Goal: Task Accomplishment & Management: Manage account settings

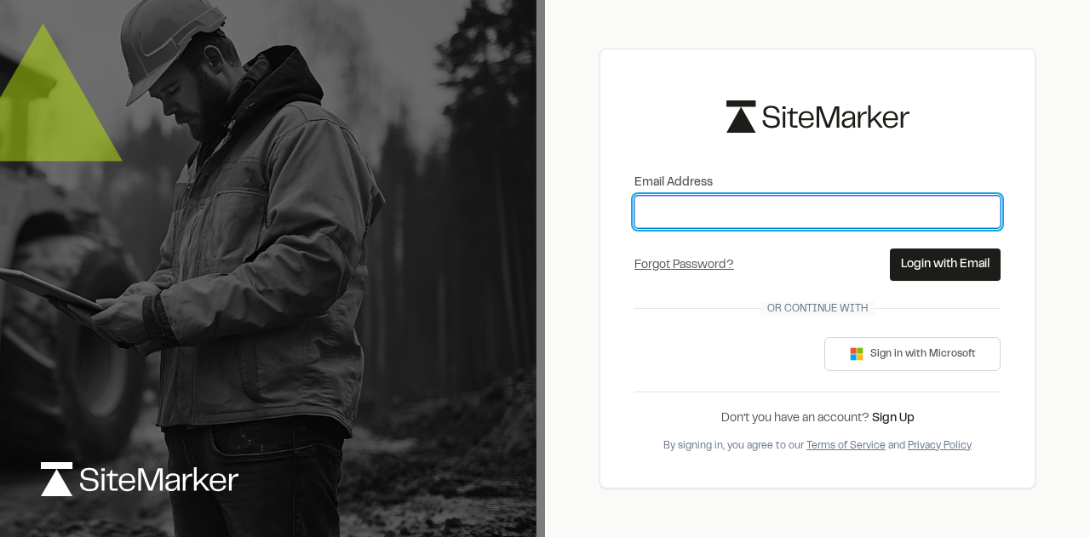
type input "**********"
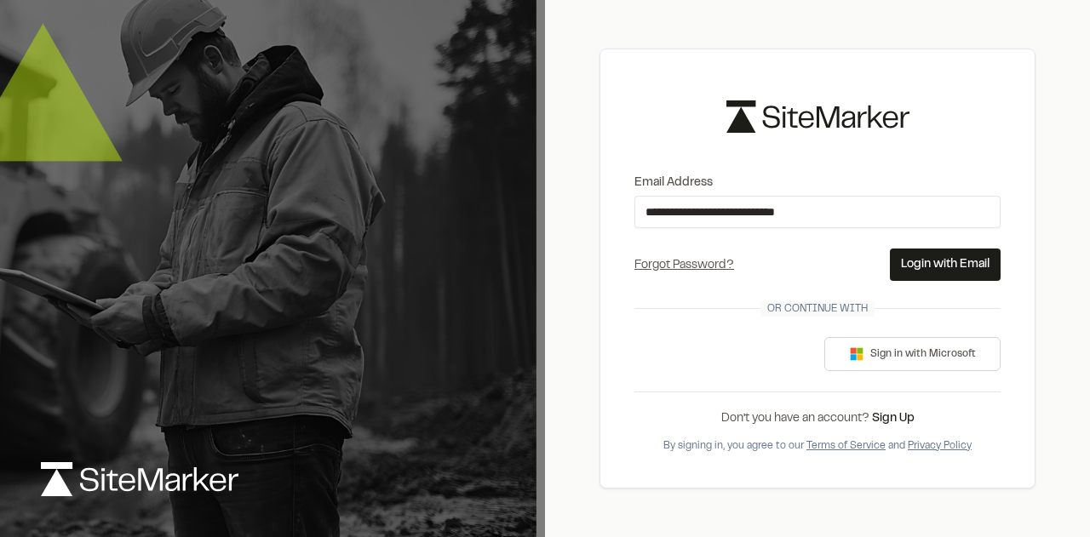
click at [951, 257] on button "Login with Email" at bounding box center [945, 265] width 111 height 32
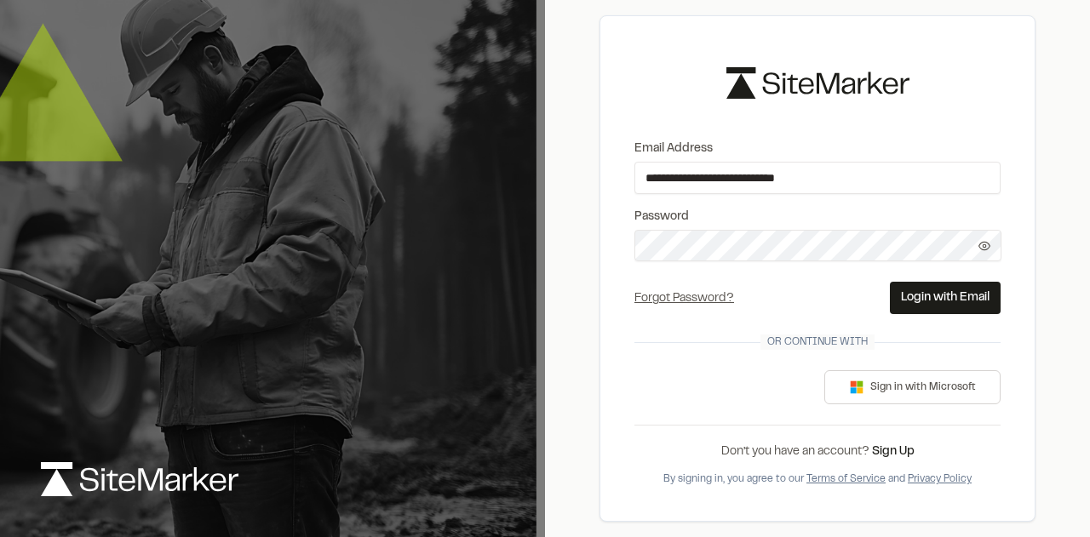
click at [957, 302] on button "Login with Email" at bounding box center [945, 298] width 111 height 32
